Goal: Transaction & Acquisition: Purchase product/service

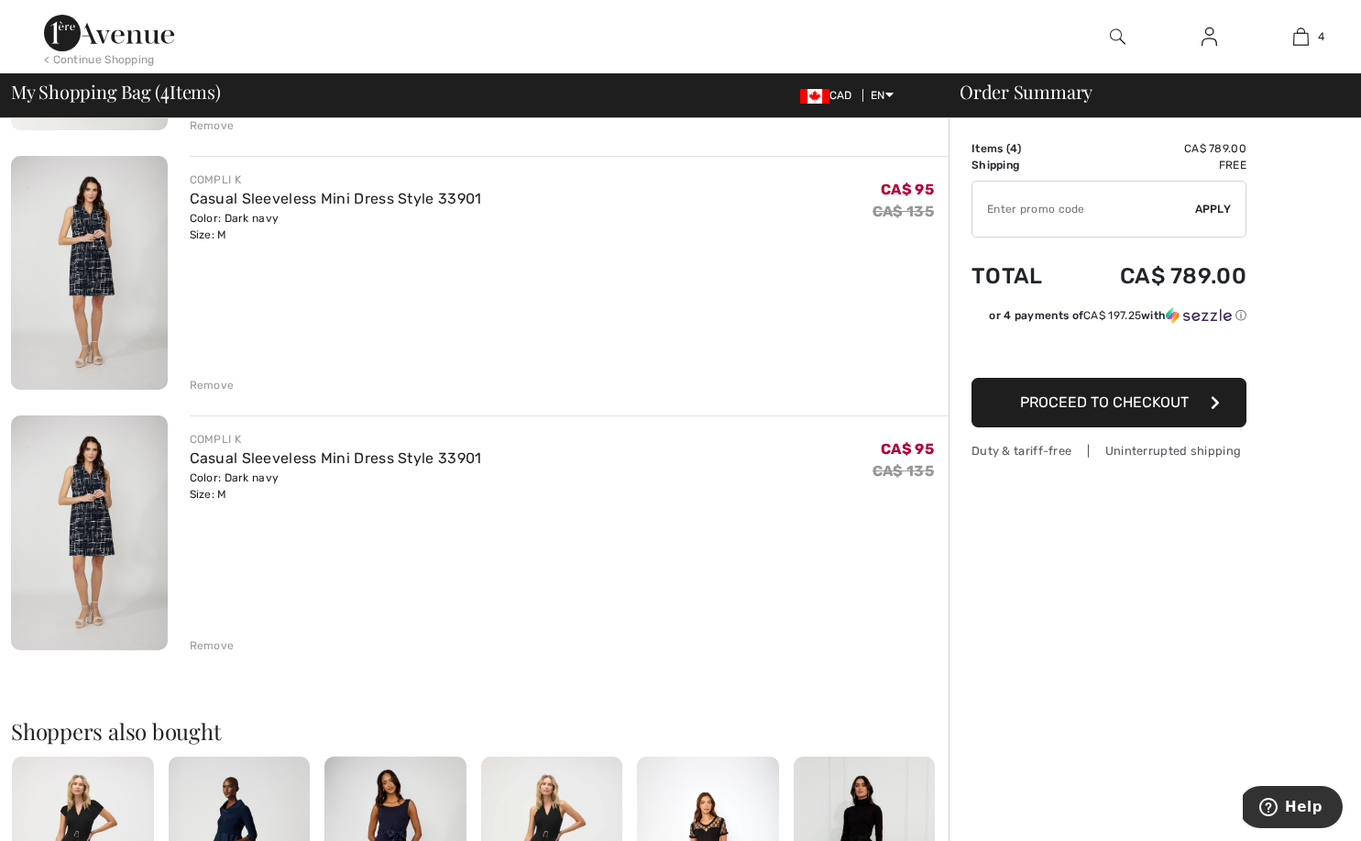
scroll to position [635, 0]
click at [210, 638] on div "Remove" at bounding box center [212, 643] width 45 height 16
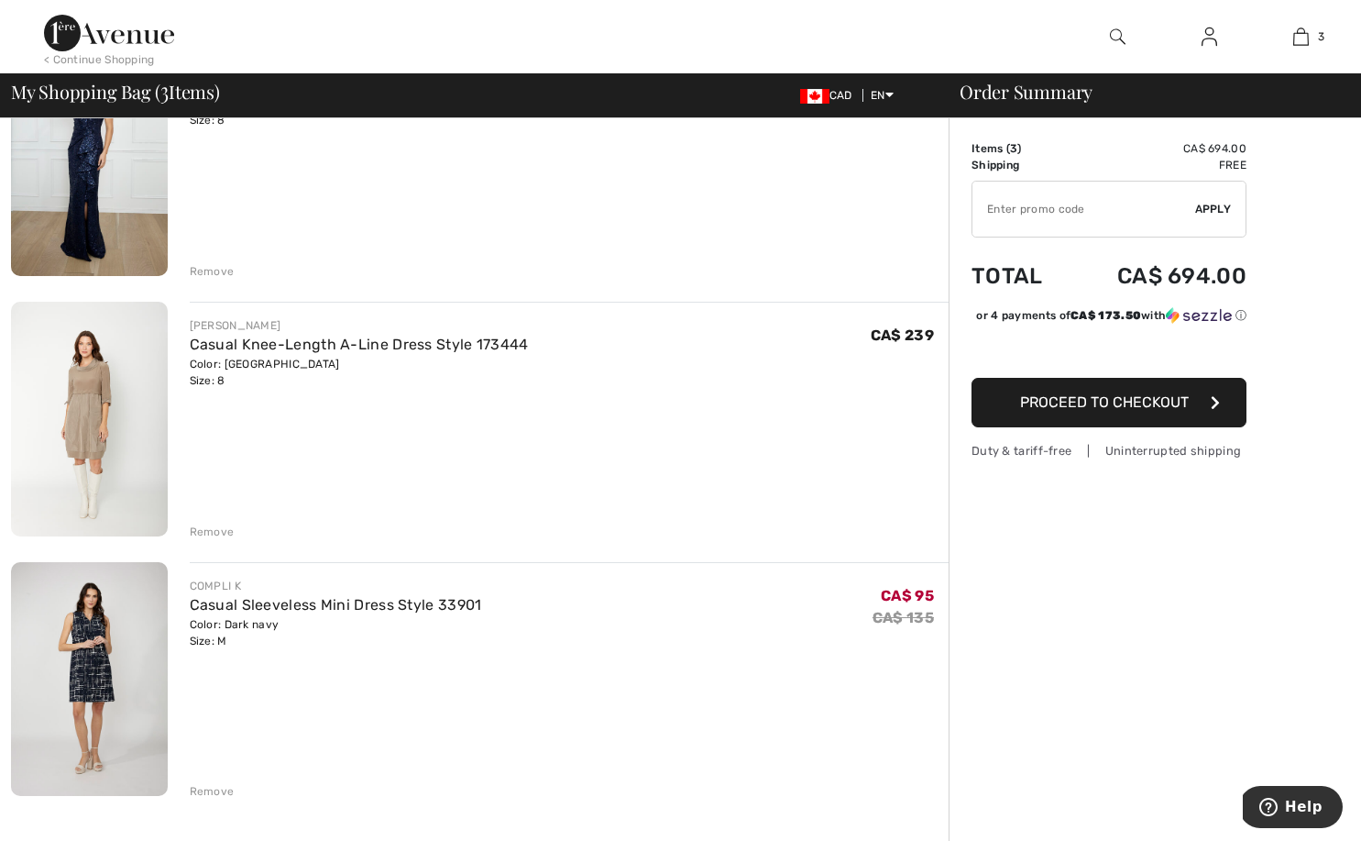
scroll to position [0, 0]
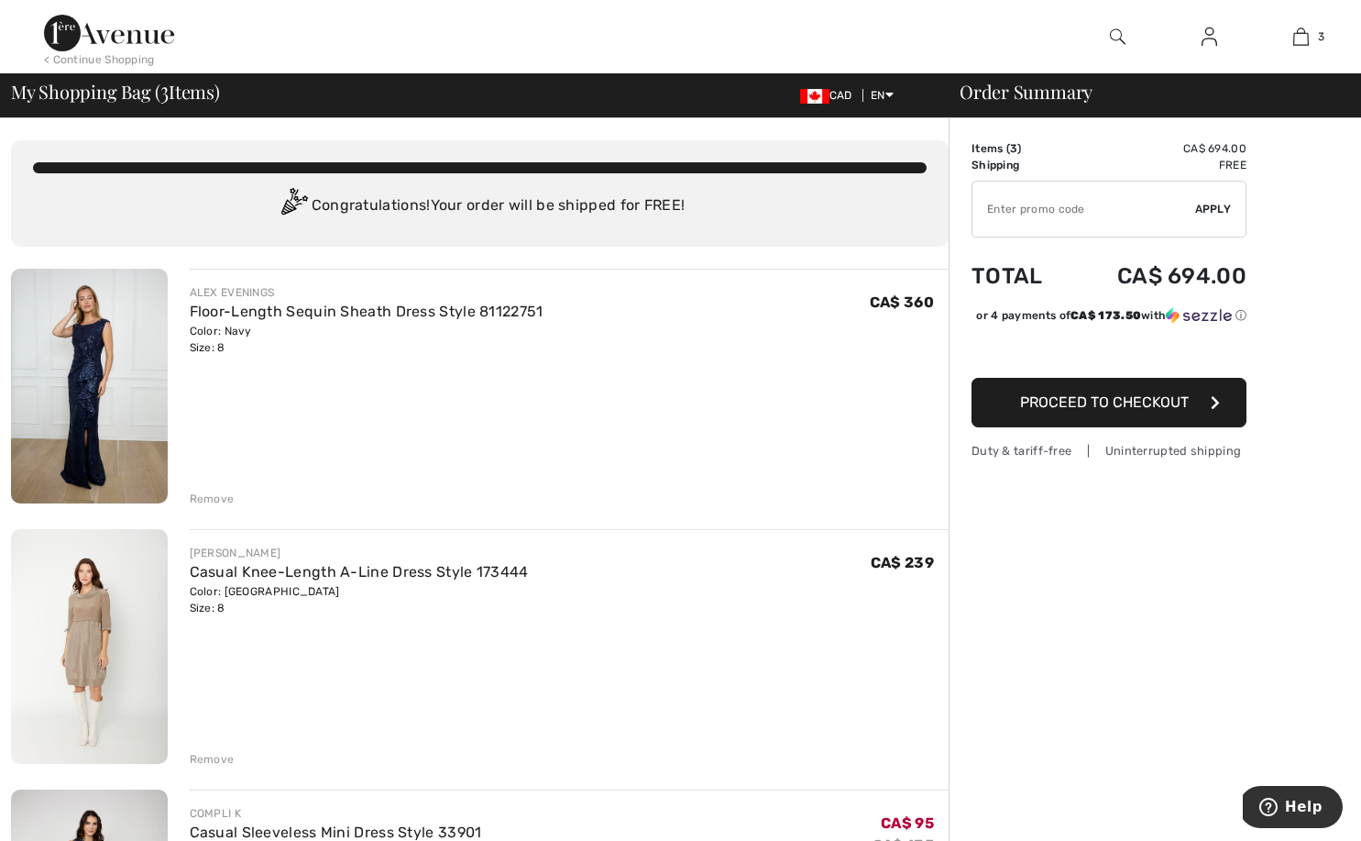
click at [208, 500] on div "Remove" at bounding box center [212, 498] width 45 height 16
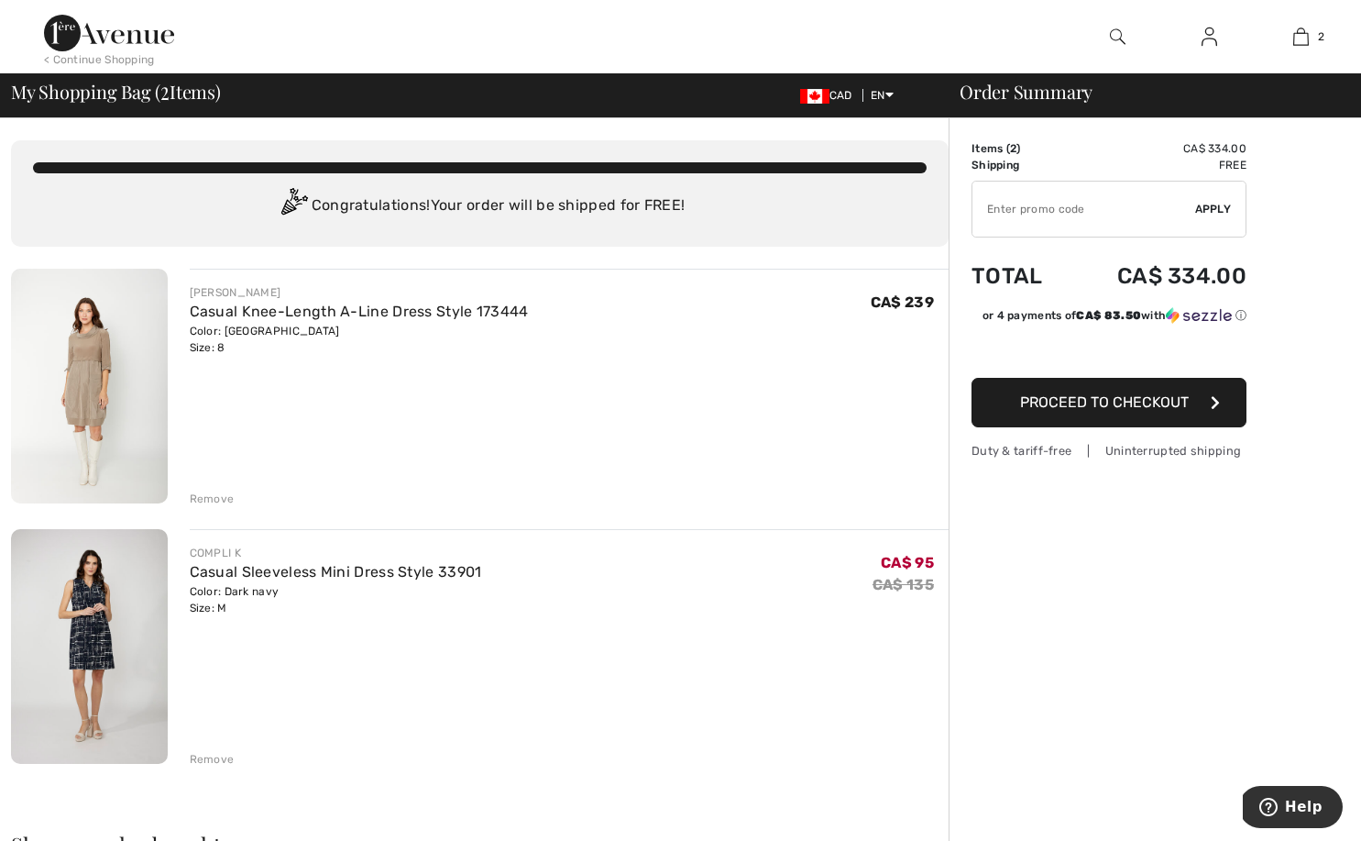
click at [1122, 30] on img at bounding box center [1118, 37] width 16 height 22
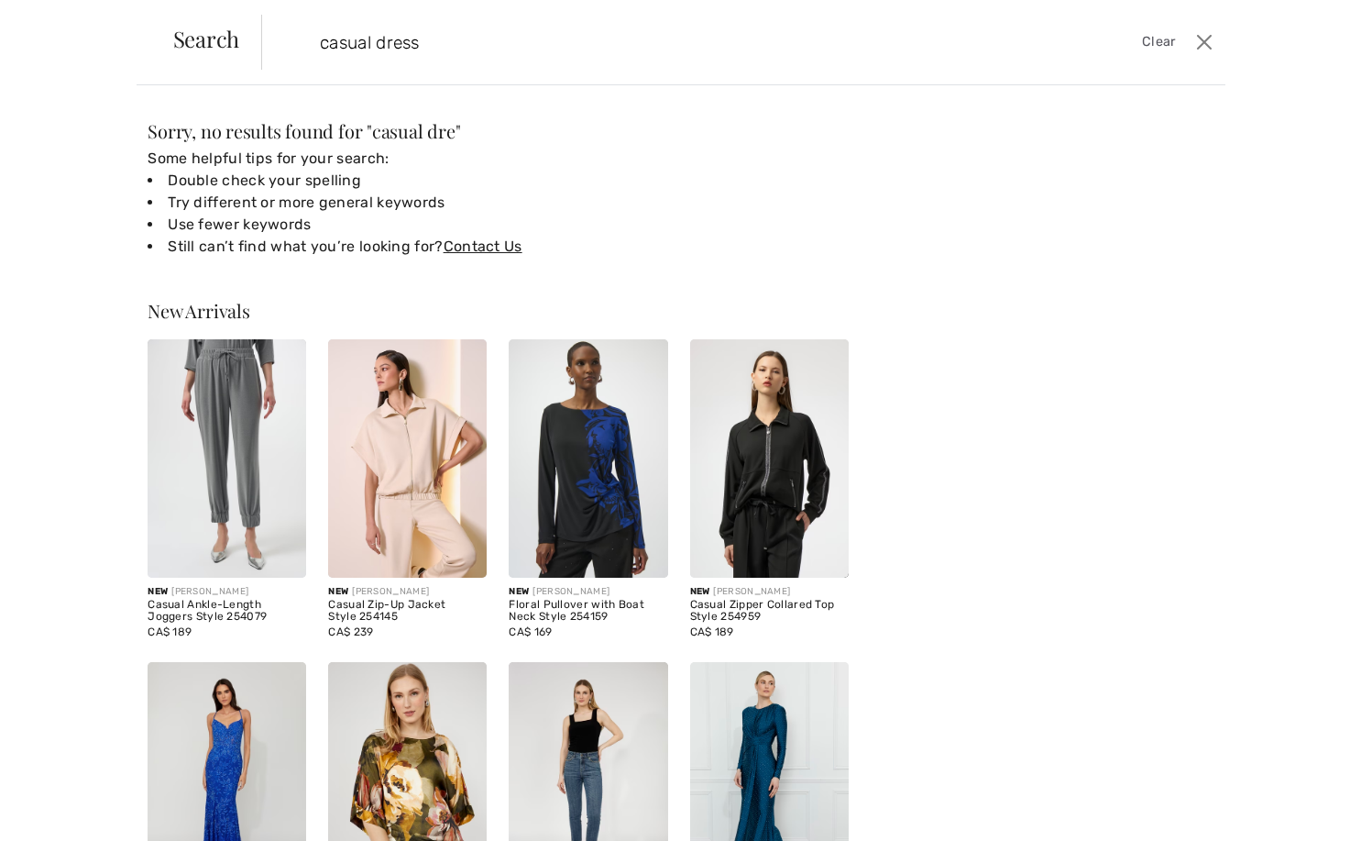
type input "casual dress"
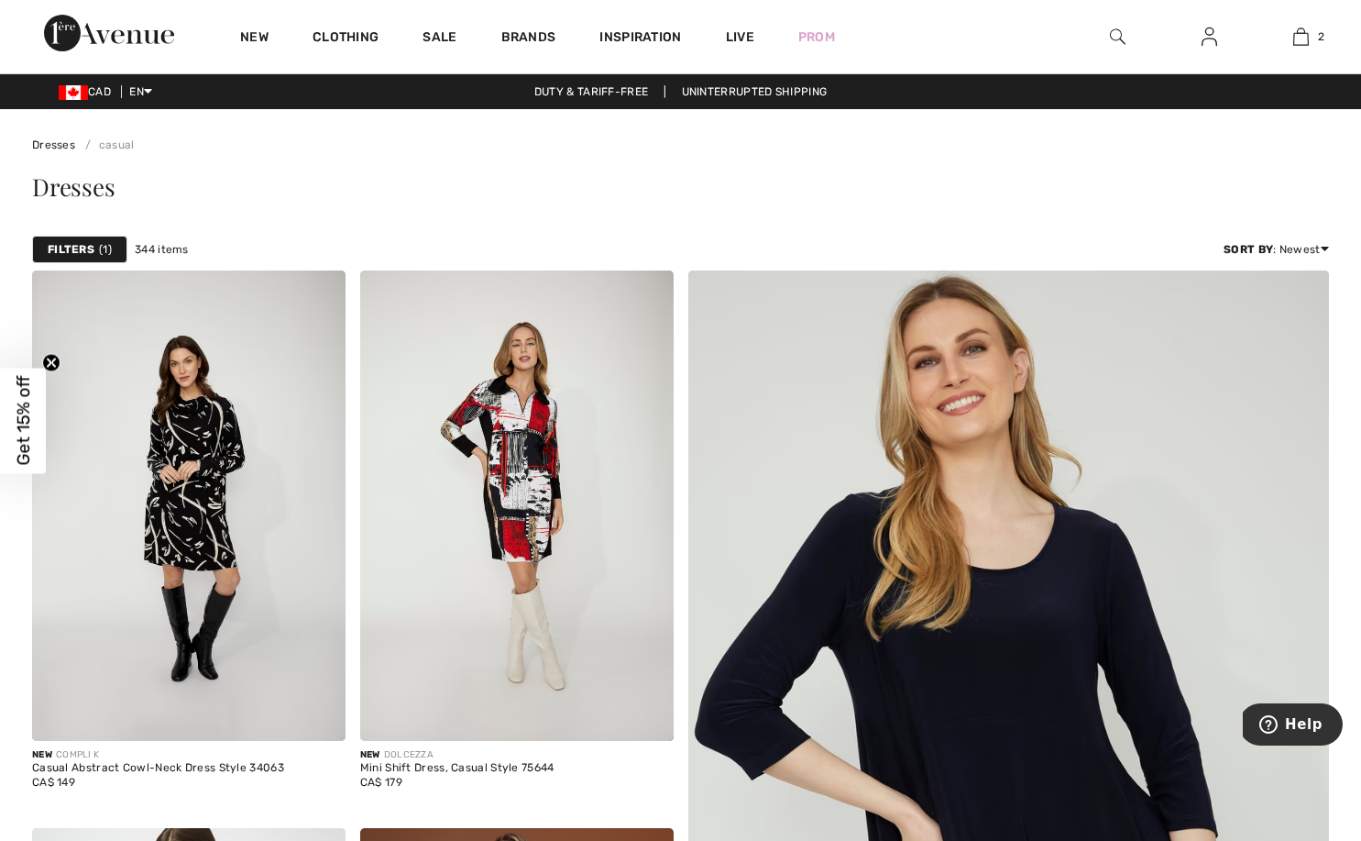
click at [82, 247] on strong "Filters" at bounding box center [71, 249] width 47 height 16
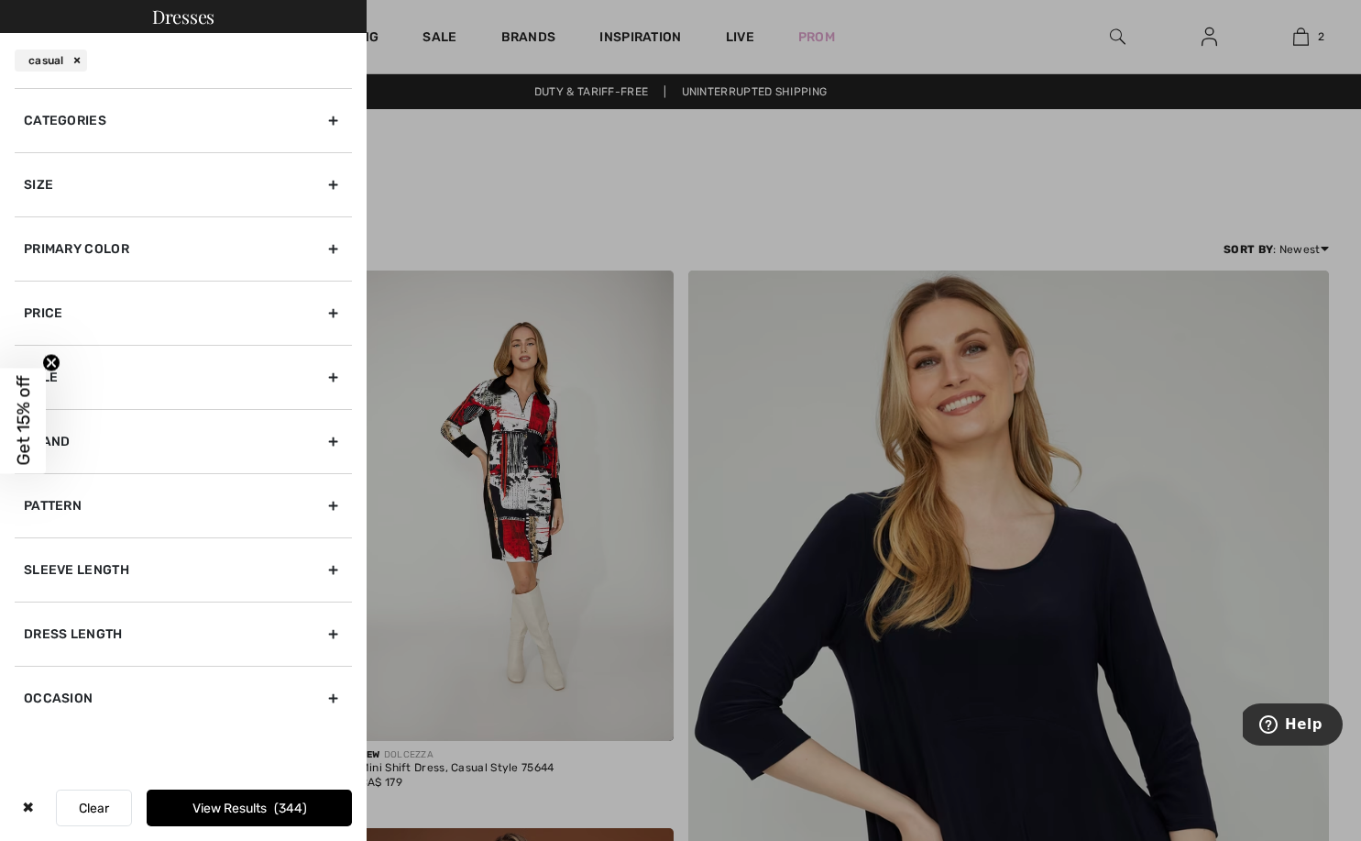
click at [115, 186] on div "Size" at bounding box center [183, 184] width 337 height 64
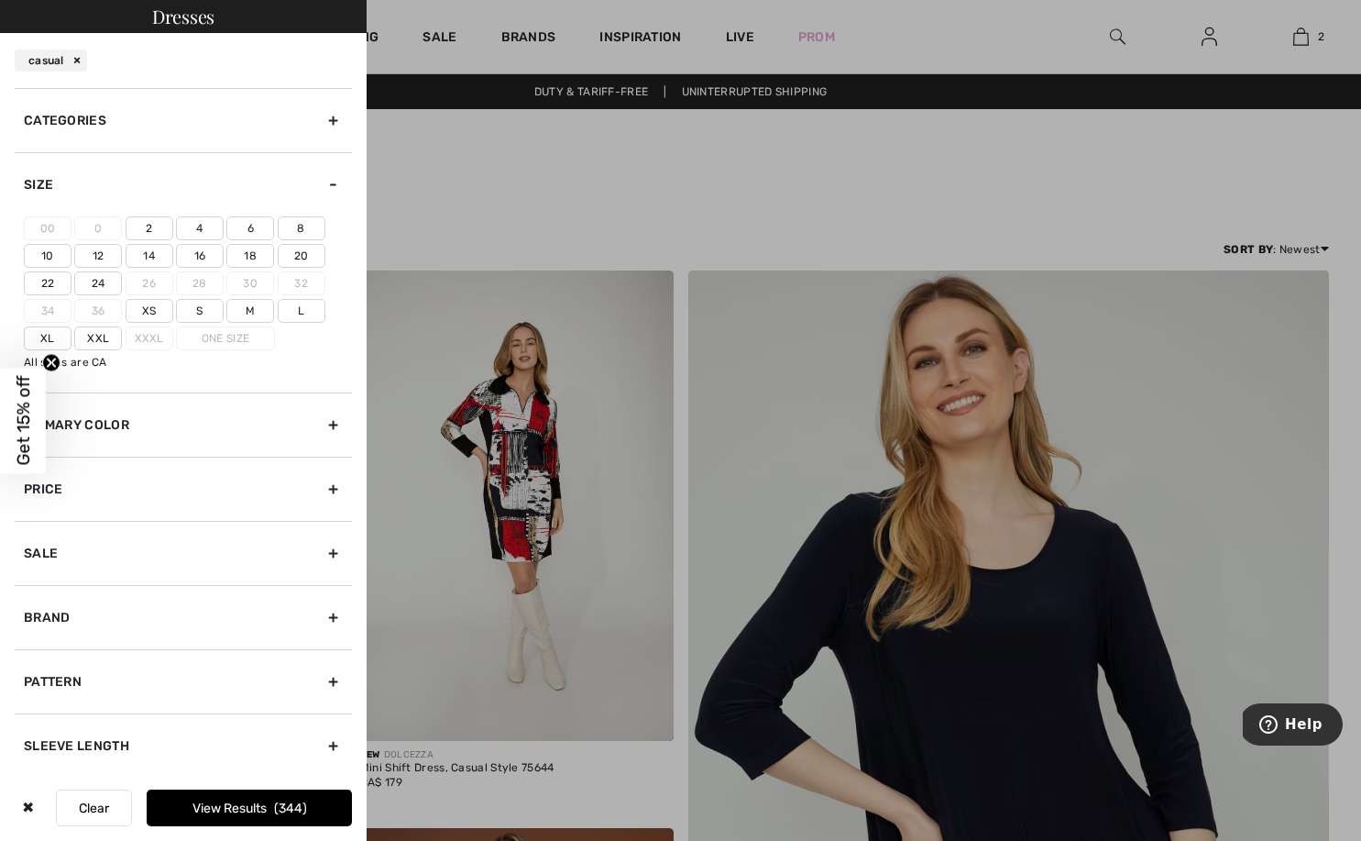
click at [293, 222] on label "8" at bounding box center [302, 228] width 48 height 24
click at [0, 0] on input"] "8" at bounding box center [0, 0] width 0 height 0
